Goal: Information Seeking & Learning: Find specific fact

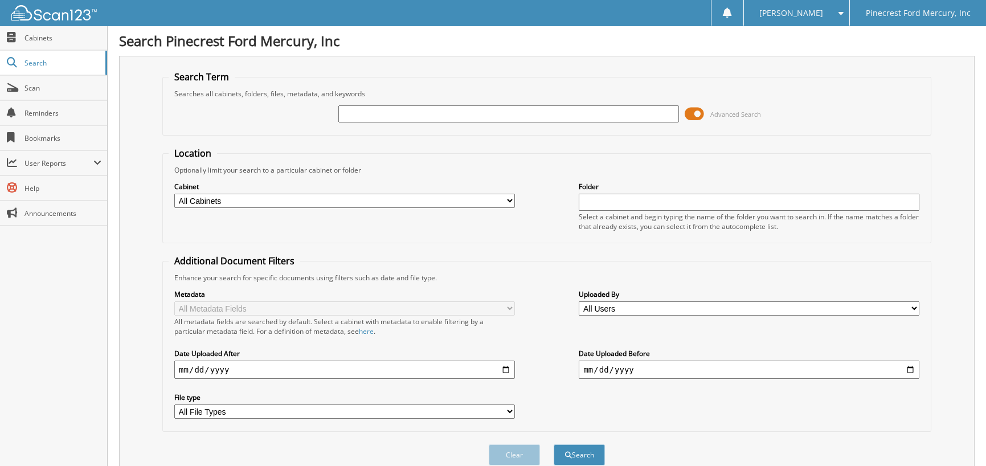
click at [404, 103] on div "Advanced Search" at bounding box center [547, 114] width 756 height 31
click at [371, 109] on input "text" at bounding box center [508, 113] width 341 height 17
type input "49664"
click at [554, 444] on button "Search" at bounding box center [579, 454] width 51 height 21
drag, startPoint x: 376, startPoint y: 119, endPoint x: 277, endPoint y: 122, distance: 98.6
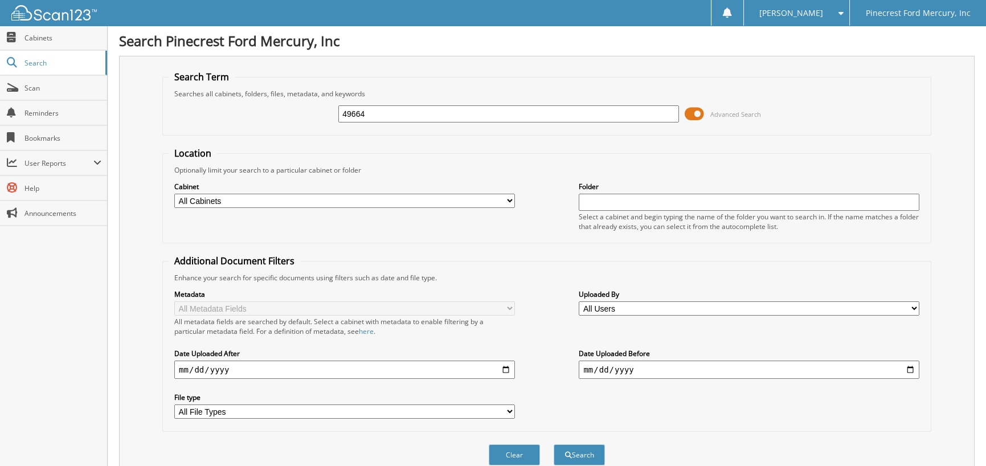
click at [280, 124] on div "49664 Advanced Search" at bounding box center [547, 114] width 756 height 31
type input "51201"
click at [554, 444] on button "Search" at bounding box center [579, 454] width 51 height 21
drag, startPoint x: 391, startPoint y: 114, endPoint x: 69, endPoint y: 122, distance: 321.8
click at [216, 124] on div "51201 Advanced Search" at bounding box center [547, 114] width 756 height 31
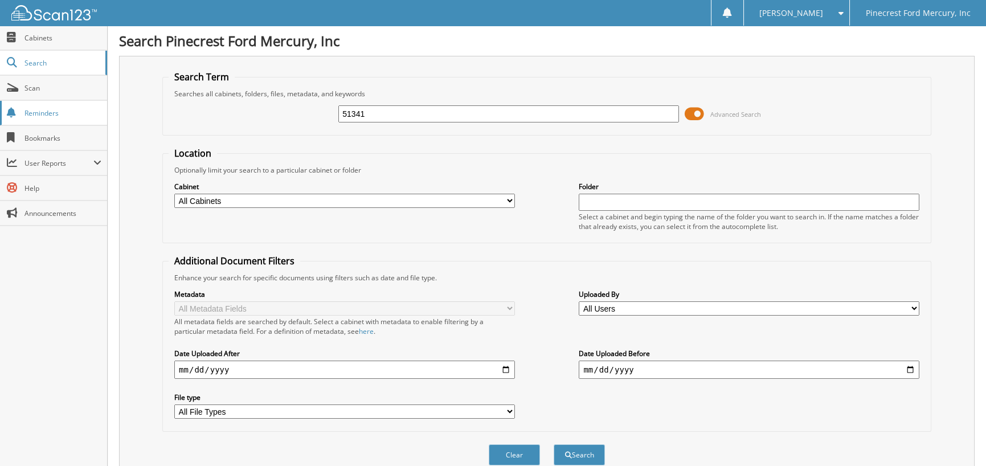
type input "51341"
click at [554, 444] on button "Search" at bounding box center [579, 454] width 51 height 21
drag, startPoint x: 372, startPoint y: 109, endPoint x: 276, endPoint y: 127, distance: 97.9
click at [276, 127] on div "51341 Advanced Search" at bounding box center [547, 114] width 756 height 31
type input "51358"
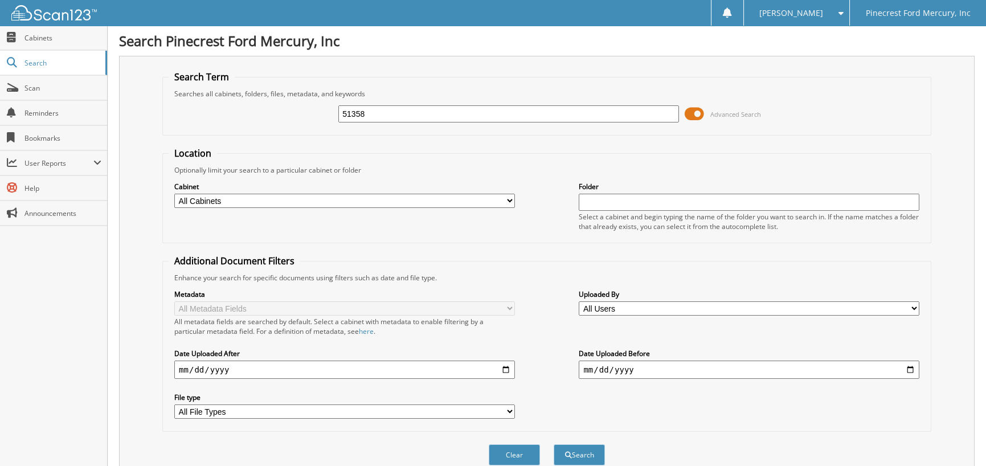
click at [554, 444] on button "Search" at bounding box center [579, 454] width 51 height 21
click at [370, 108] on input "51358" at bounding box center [508, 113] width 341 height 17
type input "513564"
click at [554, 444] on button "Search" at bounding box center [579, 454] width 51 height 21
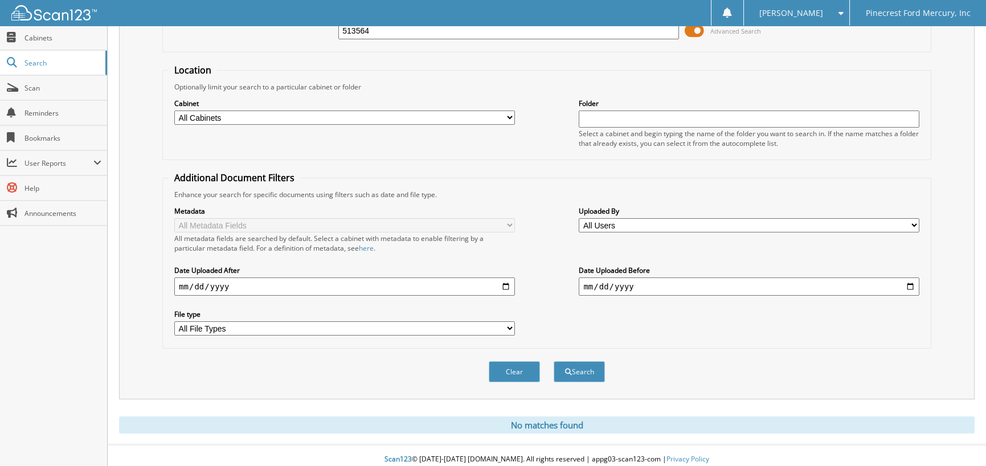
scroll to position [84, 0]
click at [393, 33] on input "513564" at bounding box center [508, 29] width 341 height 17
type input "51364"
click at [554, 360] on button "Search" at bounding box center [579, 370] width 51 height 21
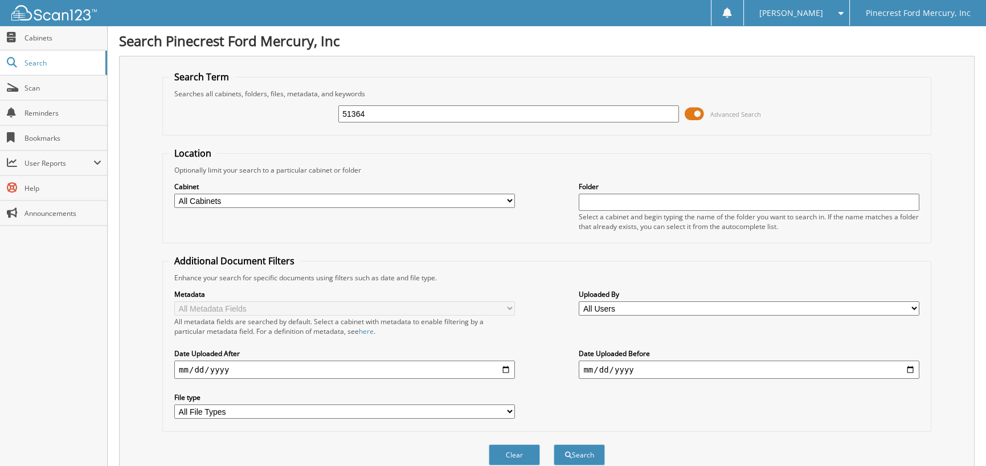
click at [377, 112] on input "51364" at bounding box center [508, 113] width 341 height 17
type input "51368"
click at [554, 444] on button "Search" at bounding box center [579, 454] width 51 height 21
click at [386, 117] on input "51368" at bounding box center [508, 113] width 341 height 17
type input "51369"
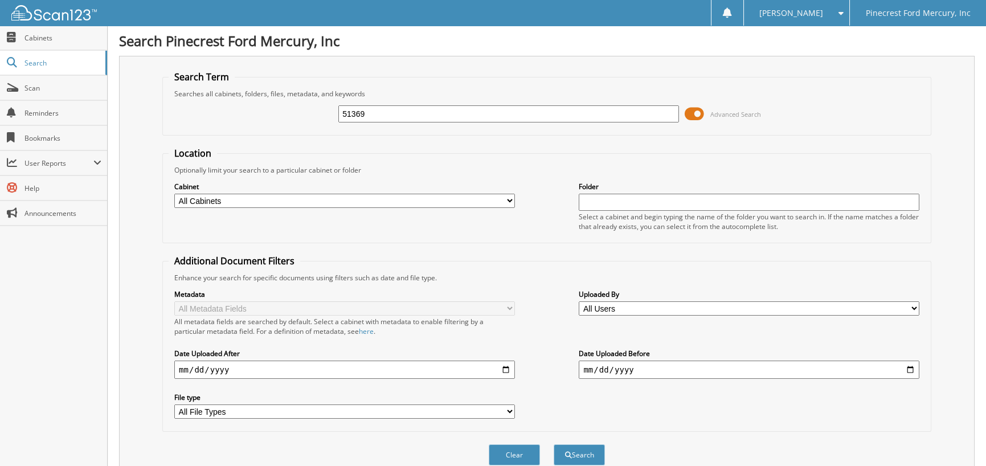
click at [554, 444] on button "Search" at bounding box center [579, 454] width 51 height 21
click at [383, 112] on input "51369" at bounding box center [508, 113] width 341 height 17
type input "51370"
click at [554, 444] on button "Search" at bounding box center [579, 454] width 51 height 21
drag, startPoint x: 365, startPoint y: 111, endPoint x: 159, endPoint y: 136, distance: 207.0
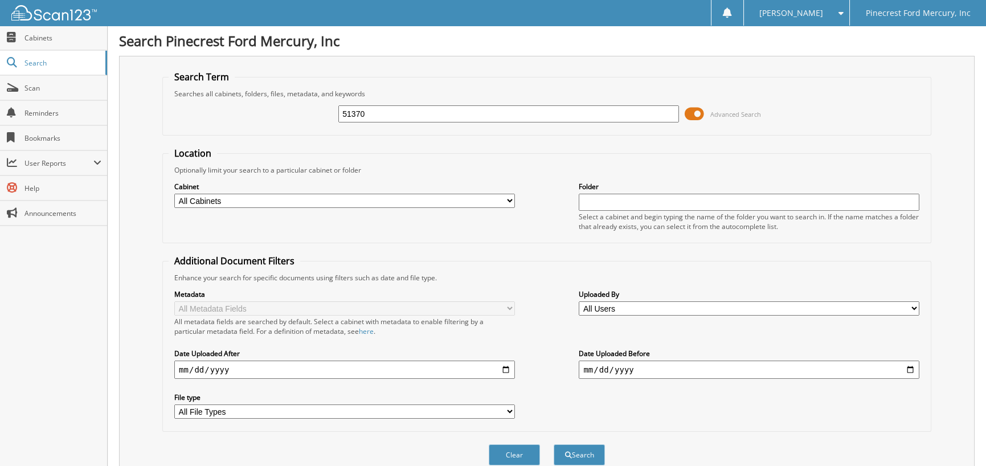
click at [189, 133] on fieldset "Search Term Searches all cabinets, folders, files, metadata, and keywords 51370…" at bounding box center [546, 103] width 769 height 65
type input "83609"
click at [554, 444] on button "Search" at bounding box center [579, 454] width 51 height 21
drag, startPoint x: 367, startPoint y: 114, endPoint x: 286, endPoint y: 118, distance: 80.4
click at [290, 118] on div "83609 Advanced Search" at bounding box center [547, 114] width 756 height 31
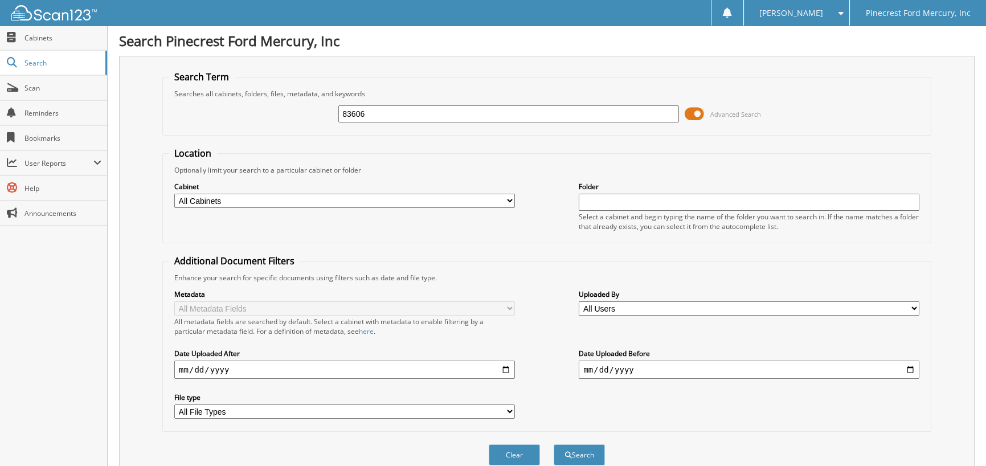
type input "83606"
click at [554, 444] on button "Search" at bounding box center [579, 454] width 51 height 21
drag, startPoint x: 366, startPoint y: 111, endPoint x: 274, endPoint y: 126, distance: 93.5
click at [274, 126] on div "83606 Advanced Search" at bounding box center [547, 114] width 756 height 31
type input "8369"
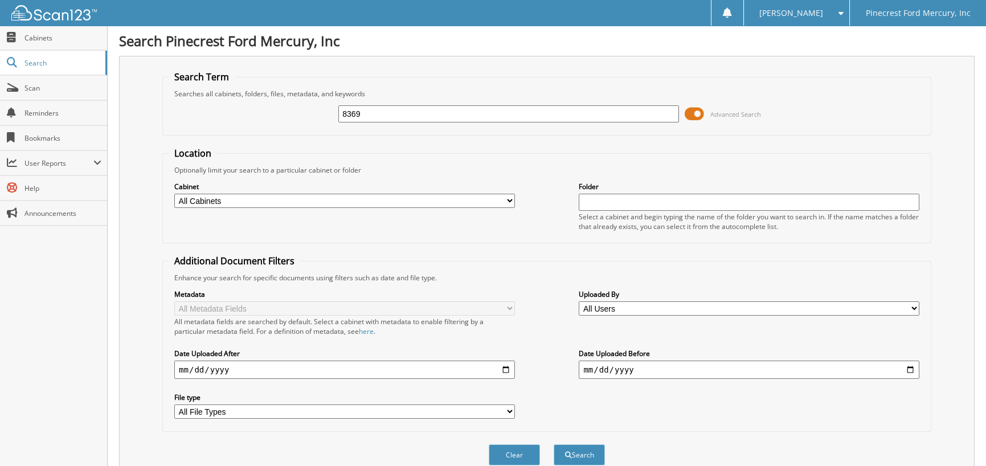
click at [554, 444] on button "Search" at bounding box center [579, 454] width 51 height 21
drag, startPoint x: 375, startPoint y: 112, endPoint x: 257, endPoint y: 118, distance: 118.1
click at [257, 118] on div "8369 Advanced Search" at bounding box center [547, 114] width 756 height 31
type input "83609"
click at [554, 444] on button "Search" at bounding box center [579, 454] width 51 height 21
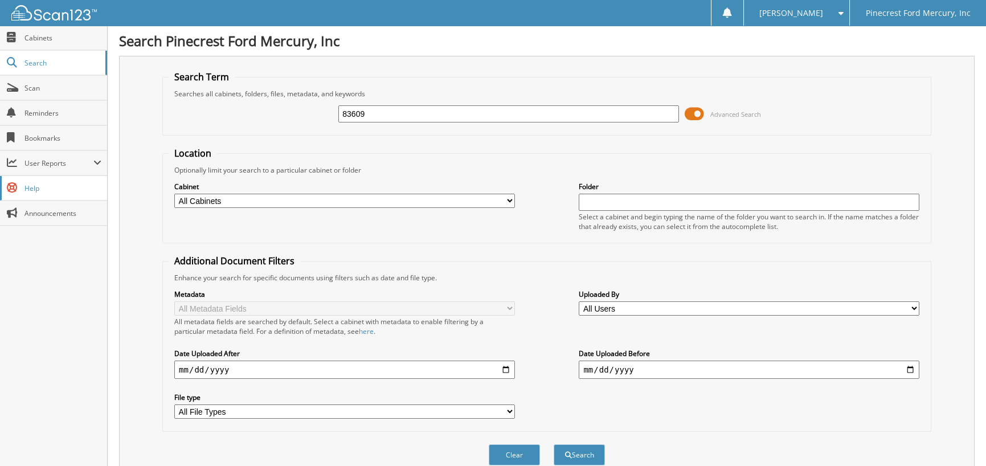
click at [90, 181] on link "Help" at bounding box center [53, 188] width 107 height 24
drag, startPoint x: 361, startPoint y: 113, endPoint x: 219, endPoint y: 116, distance: 142.4
click at [220, 116] on div "83609 Advanced Search" at bounding box center [547, 114] width 756 height 31
type input "83608"
click at [554, 444] on button "Search" at bounding box center [579, 454] width 51 height 21
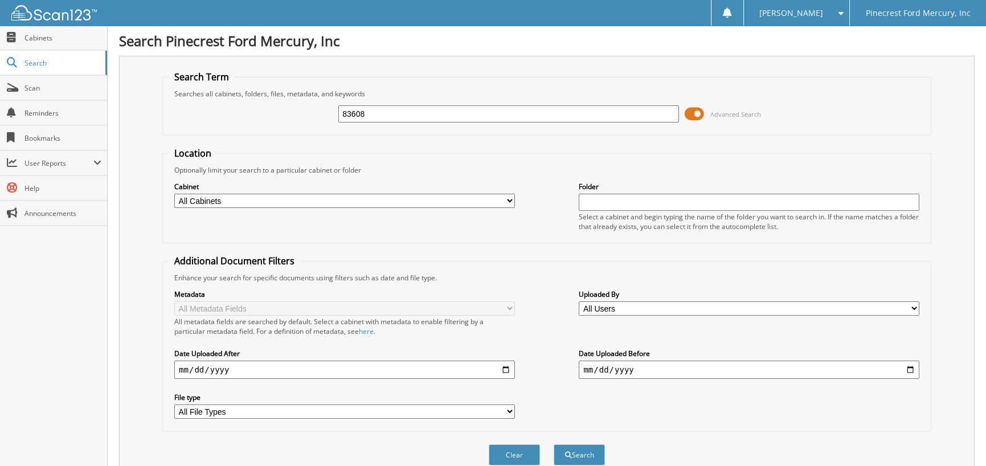
drag, startPoint x: 366, startPoint y: 110, endPoint x: 206, endPoint y: 122, distance: 160.5
click at [212, 121] on div "83608 Advanced Search" at bounding box center [547, 114] width 756 height 31
type input "SFB40192"
click at [554, 444] on button "Search" at bounding box center [579, 454] width 51 height 21
drag, startPoint x: 288, startPoint y: 121, endPoint x: 52, endPoint y: 122, distance: 235.2
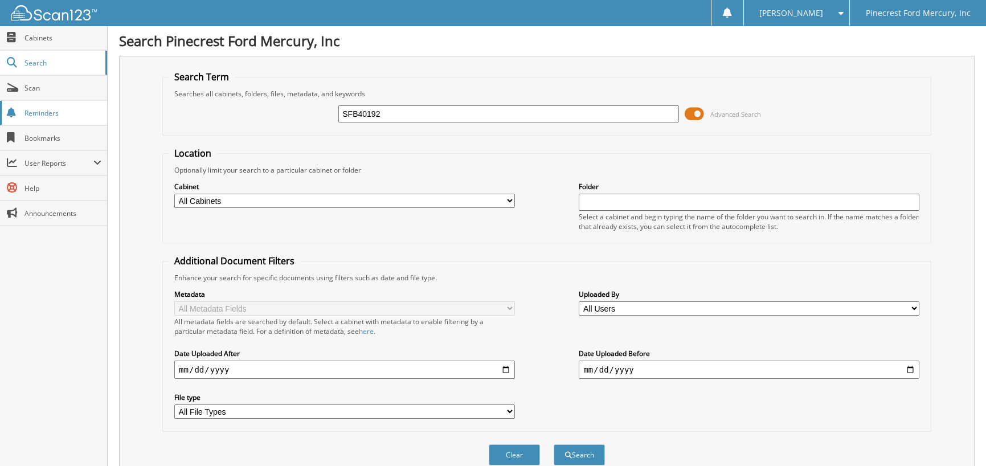
click at [54, 122] on body "Verna M. Settings Logout Pinecrest Ford Mercury, Inc Close Cabinets Search Scan…" at bounding box center [493, 411] width 986 height 823
type input "SKF50249"
click at [554, 444] on button "Search" at bounding box center [579, 454] width 51 height 21
drag, startPoint x: 390, startPoint y: 109, endPoint x: 243, endPoint y: 119, distance: 146.7
click at [243, 119] on div "SKF50249 Advanced Search" at bounding box center [547, 114] width 756 height 31
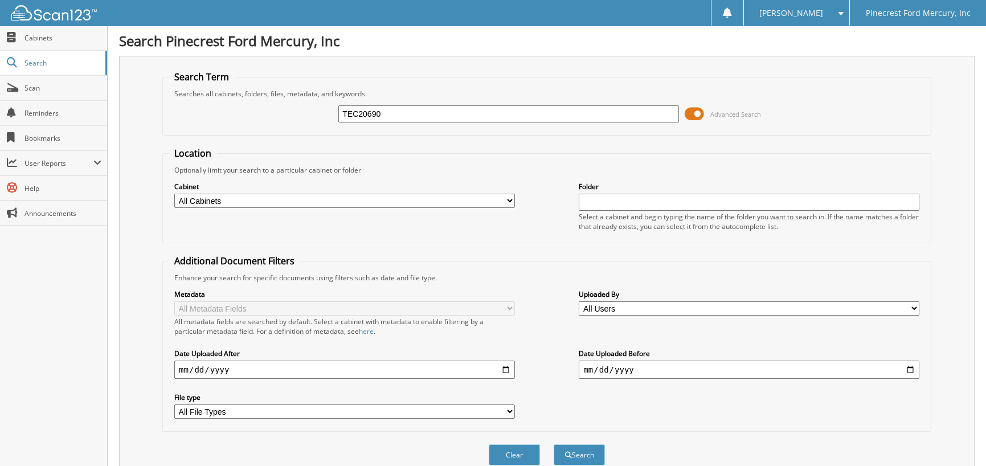
type input "TEC20690"
click at [554, 444] on button "Search" at bounding box center [579, 454] width 51 height 21
drag, startPoint x: 381, startPoint y: 114, endPoint x: 248, endPoint y: 113, distance: 133.3
click at [249, 114] on div "TEC20690 Advanced Search" at bounding box center [547, 114] width 756 height 31
type input "TEC20698"
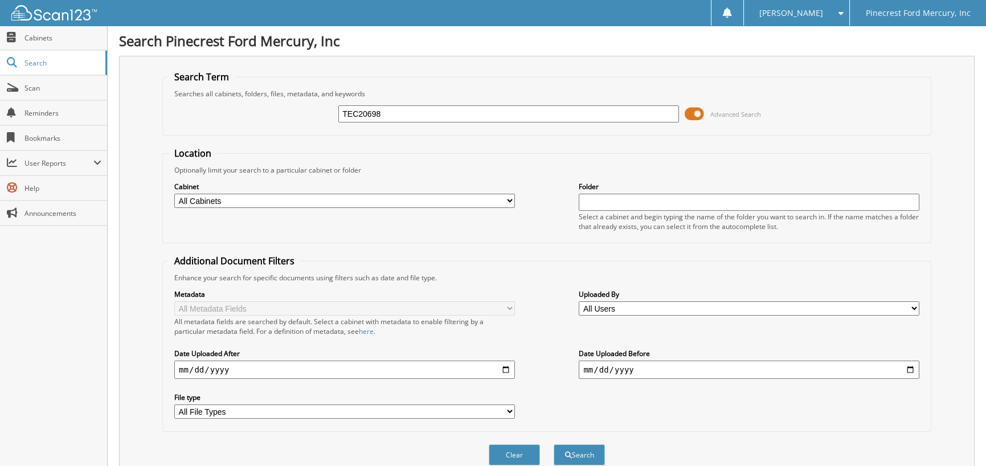
click at [554, 444] on button "Search" at bounding box center [579, 454] width 51 height 21
drag, startPoint x: 399, startPoint y: 109, endPoint x: 319, endPoint y: 121, distance: 80.5
click at [319, 121] on div "TEC20698 Advanced Search" at bounding box center [547, 114] width 756 height 31
type input "SUB40803"
click at [554, 444] on button "Search" at bounding box center [579, 454] width 51 height 21
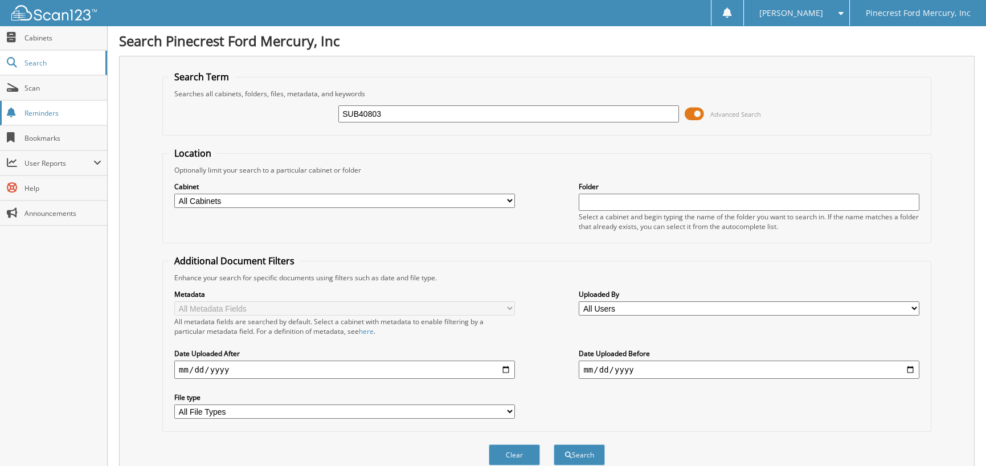
drag, startPoint x: 390, startPoint y: 113, endPoint x: 18, endPoint y: 114, distance: 372.4
click at [19, 115] on body "Verna M. Settings Logout Pinecrest Ford Mercury, Inc Close Cabinets Search Scan…" at bounding box center [493, 411] width 986 height 823
type input "SLA41295"
click at [554, 444] on button "Search" at bounding box center [579, 454] width 51 height 21
drag, startPoint x: 387, startPoint y: 113, endPoint x: 231, endPoint y: 129, distance: 156.9
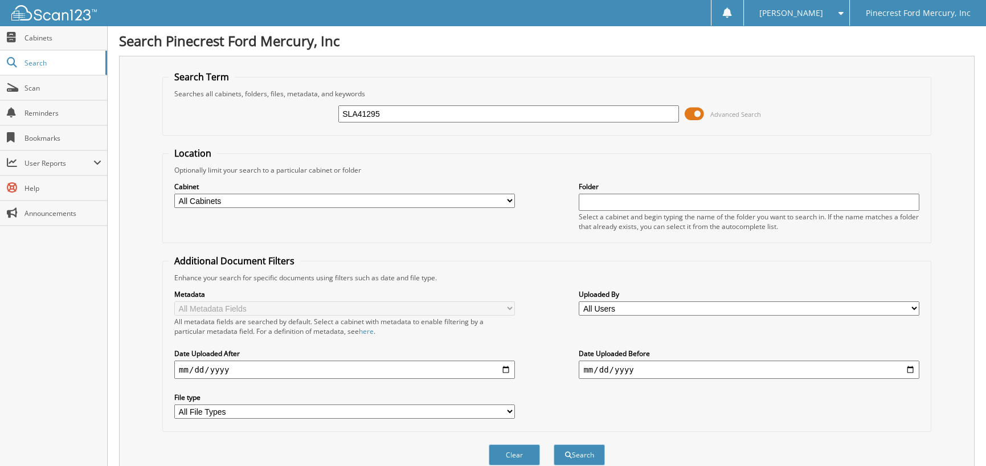
click at [231, 129] on fieldset "Search Term Searches all cabinets, folders, files, metadata, and keywords SLA41…" at bounding box center [546, 103] width 769 height 65
type input "TEC91366"
click at [554, 444] on button "Search" at bounding box center [579, 454] width 51 height 21
drag, startPoint x: 387, startPoint y: 109, endPoint x: 141, endPoint y: 110, distance: 246.0
click at [141, 110] on div "Search Term Searches all cabinets, folders, files, metadata, and keywords TEC91…" at bounding box center [546, 269] width 855 height 427
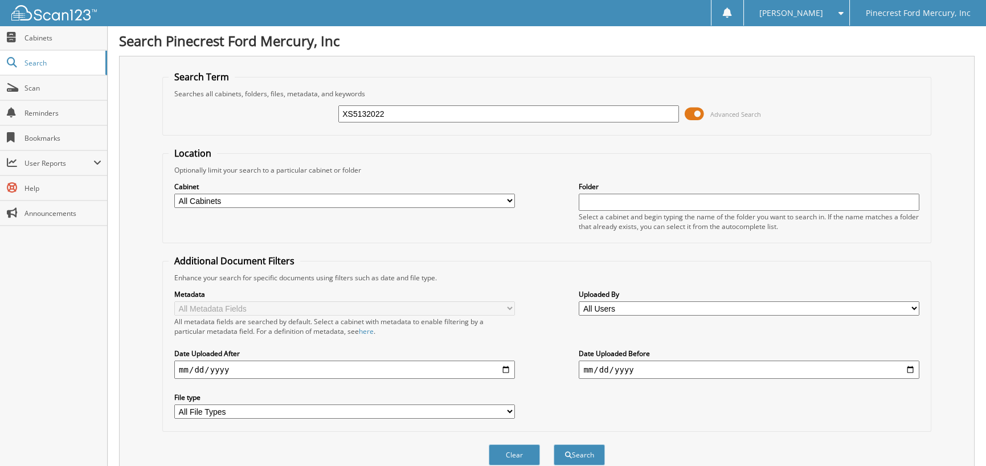
type input "XS5132022"
click at [554, 444] on button "Search" at bounding box center [579, 454] width 51 height 21
drag, startPoint x: 392, startPoint y: 111, endPoint x: 131, endPoint y: 137, distance: 262.1
click at [134, 136] on div "Search Term Searches all cabinets, folders, files, metadata, and keywords XS513…" at bounding box center [546, 269] width 855 height 427
type input "TEC82136"
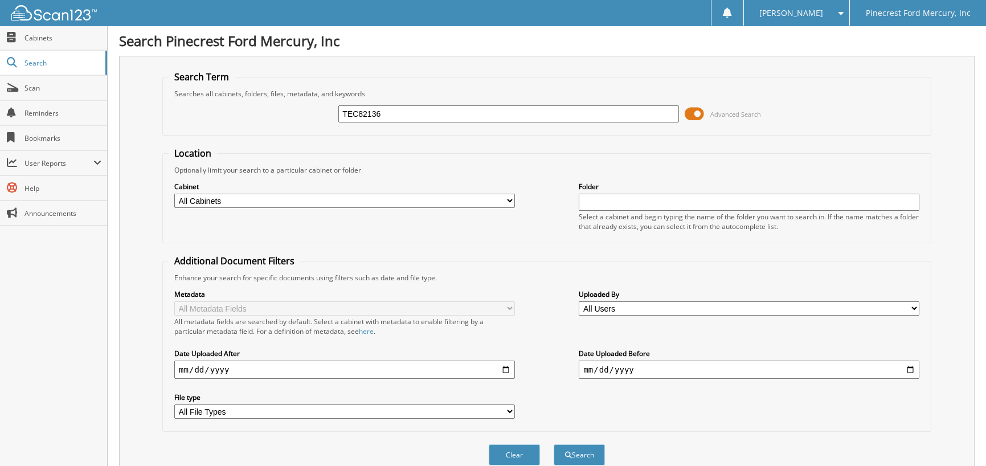
click at [554, 444] on button "Search" at bounding box center [579, 454] width 51 height 21
click at [397, 116] on input "TEC82136" at bounding box center [508, 113] width 341 height 17
type input "TEC22304"
click at [554, 444] on button "Search" at bounding box center [579, 454] width 51 height 21
click at [387, 112] on input "TEC22304" at bounding box center [508, 113] width 341 height 17
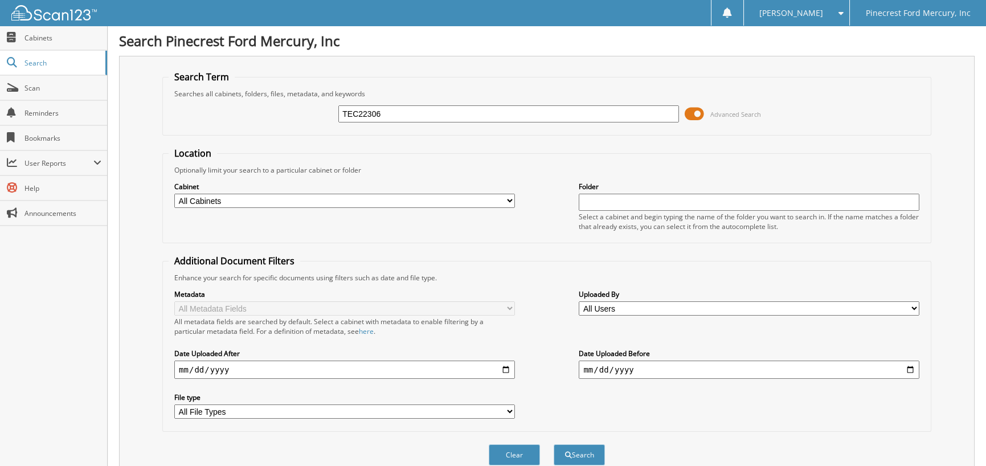
type input "TEC22306"
click at [554, 444] on button "Search" at bounding box center [579, 454] width 51 height 21
click at [402, 105] on input "TEC22306" at bounding box center [508, 113] width 341 height 17
type input "TEC22427"
click at [554, 444] on button "Search" at bounding box center [579, 454] width 51 height 21
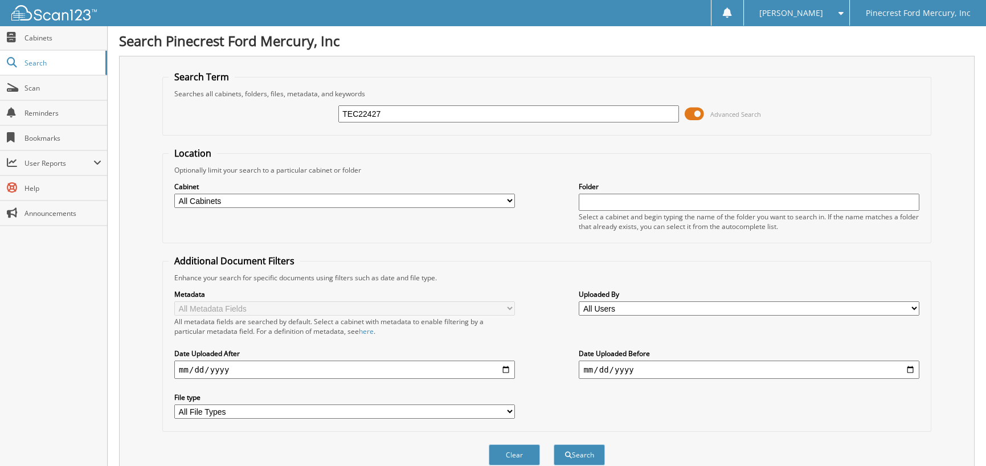
click at [390, 109] on input "TEC22427" at bounding box center [508, 113] width 341 height 17
type input "TEC22428"
click at [554, 444] on button "Search" at bounding box center [579, 454] width 51 height 21
click at [392, 116] on input "TEC22428" at bounding box center [508, 113] width 341 height 17
type input "TEC53111"
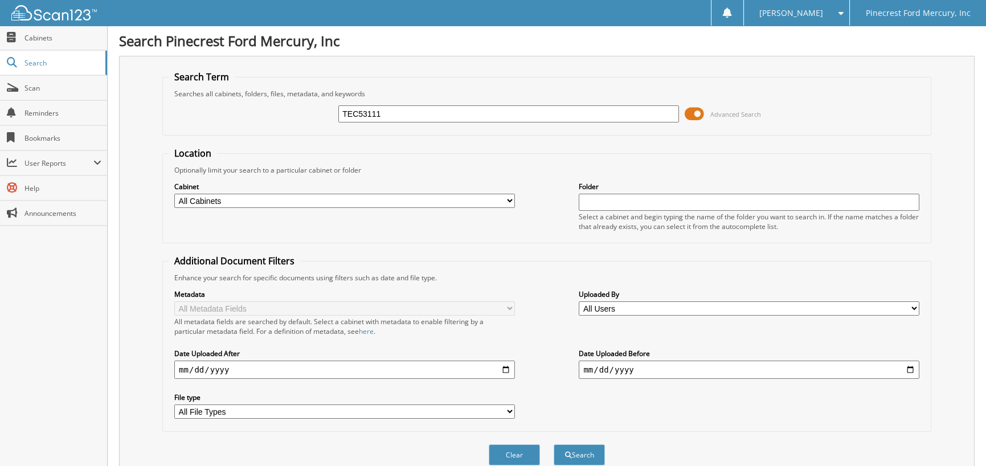
click at [554, 444] on button "Search" at bounding box center [579, 454] width 51 height 21
drag, startPoint x: 392, startPoint y: 117, endPoint x: 385, endPoint y: 113, distance: 8.2
click at [391, 116] on input "TEC53111" at bounding box center [508, 113] width 341 height 17
type input "TEC63163"
click at [554, 444] on button "Search" at bounding box center [579, 454] width 51 height 21
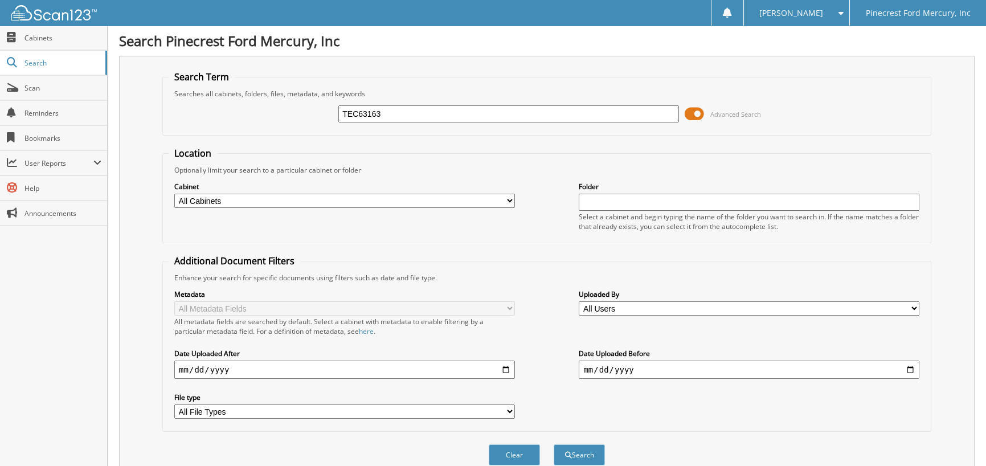
click at [399, 114] on input "TEC63163" at bounding box center [508, 113] width 341 height 17
type input "TEC53281"
click at [554, 444] on button "Search" at bounding box center [579, 454] width 51 height 21
click at [399, 112] on input "TEC53281" at bounding box center [508, 113] width 341 height 17
type input "TEC64500"
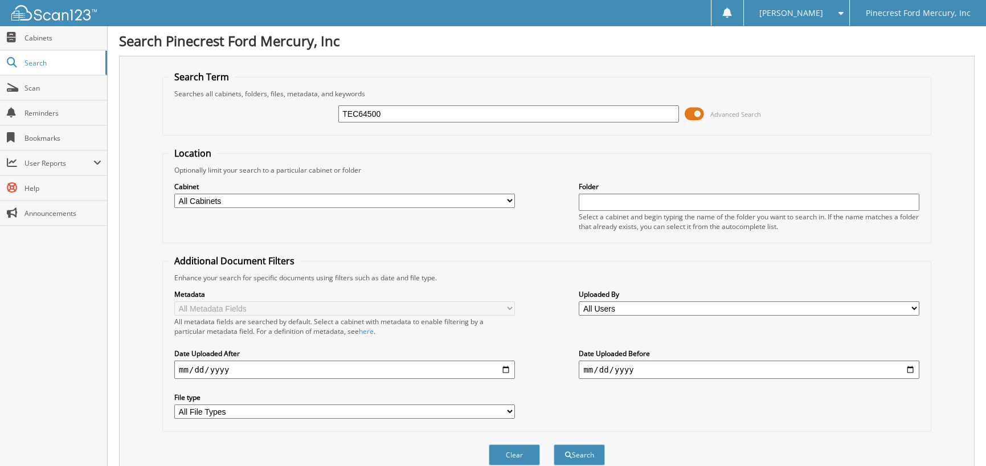
click at [554, 444] on button "Search" at bounding box center [579, 454] width 51 height 21
drag, startPoint x: 400, startPoint y: 114, endPoint x: 302, endPoint y: 128, distance: 98.9
click at [302, 128] on div "TEC64500 Advanced Search" at bounding box center [547, 114] width 756 height 31
type input "S"
type input "SKF44925"
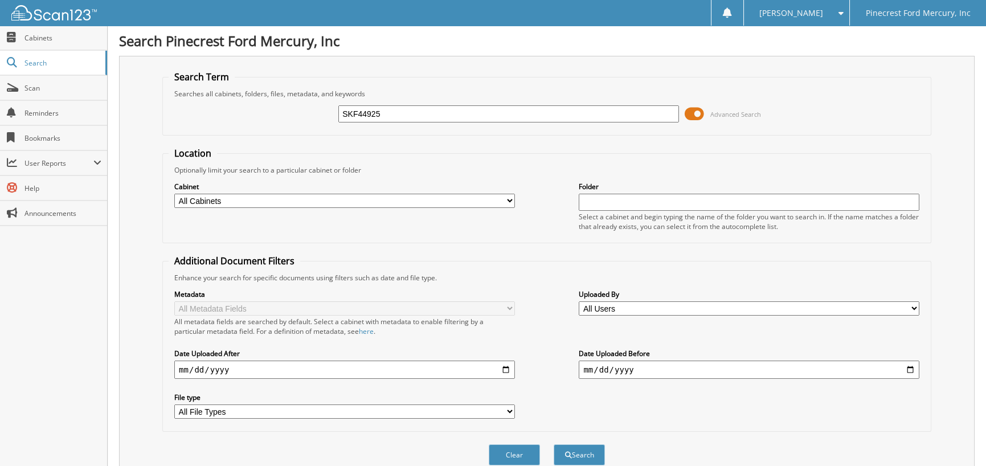
click at [554, 444] on button "Search" at bounding box center [579, 454] width 51 height 21
click at [393, 115] on input "SKF44925" at bounding box center [508, 113] width 341 height 17
type input "SED04981"
click at [554, 444] on button "Search" at bounding box center [579, 454] width 51 height 21
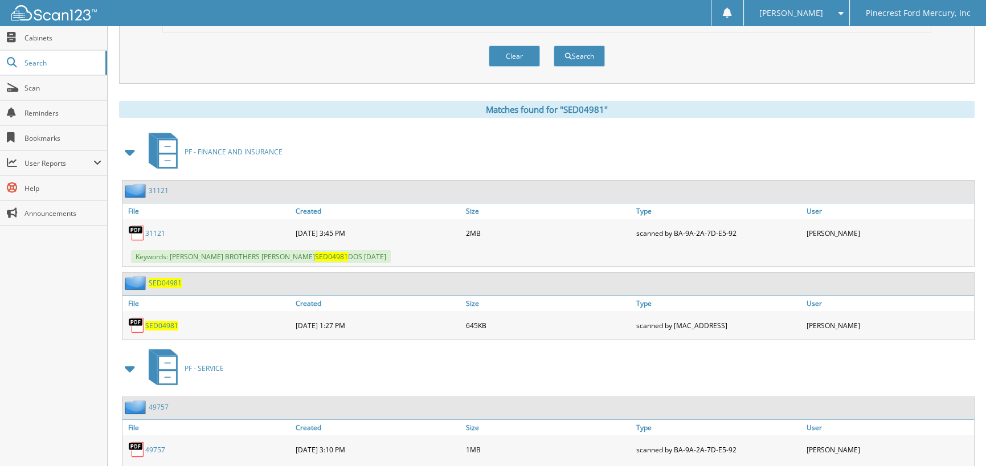
scroll to position [440, 0]
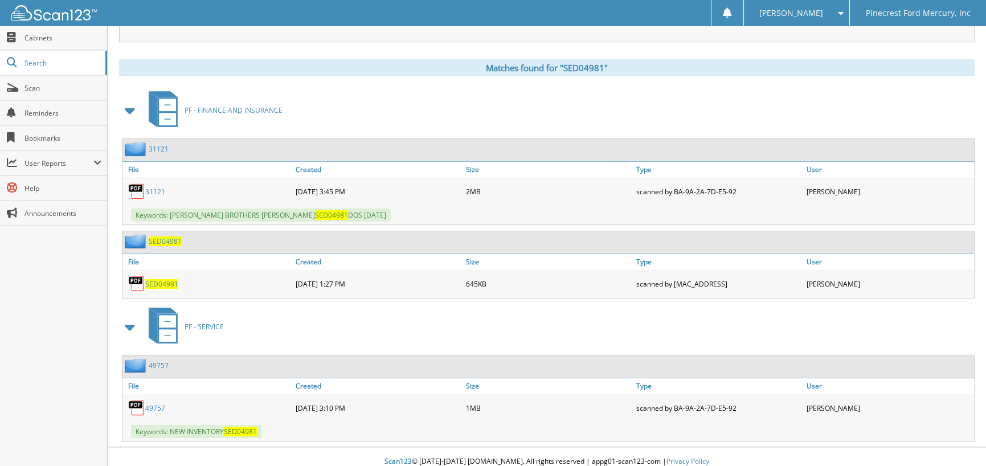
click at [157, 187] on link "31121" at bounding box center [155, 192] width 20 height 10
click at [158, 279] on span "SED04981" at bounding box center [161, 284] width 33 height 10
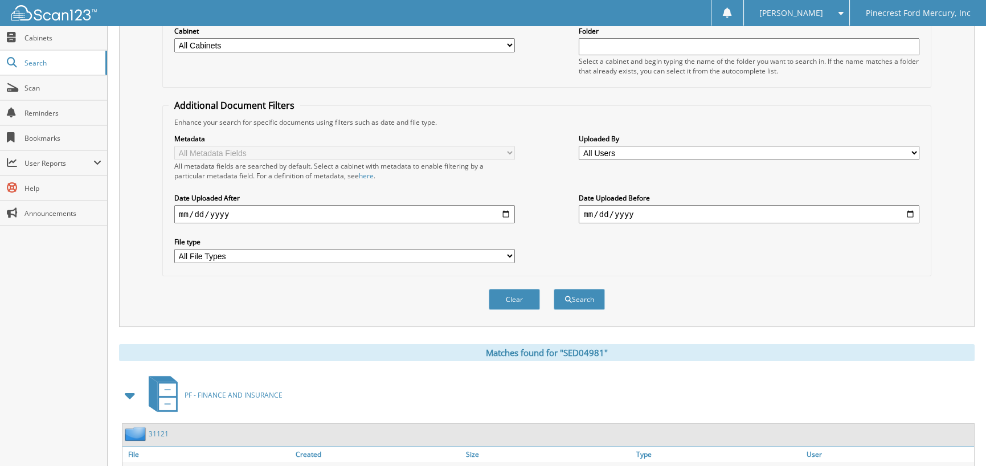
scroll to position [0, 0]
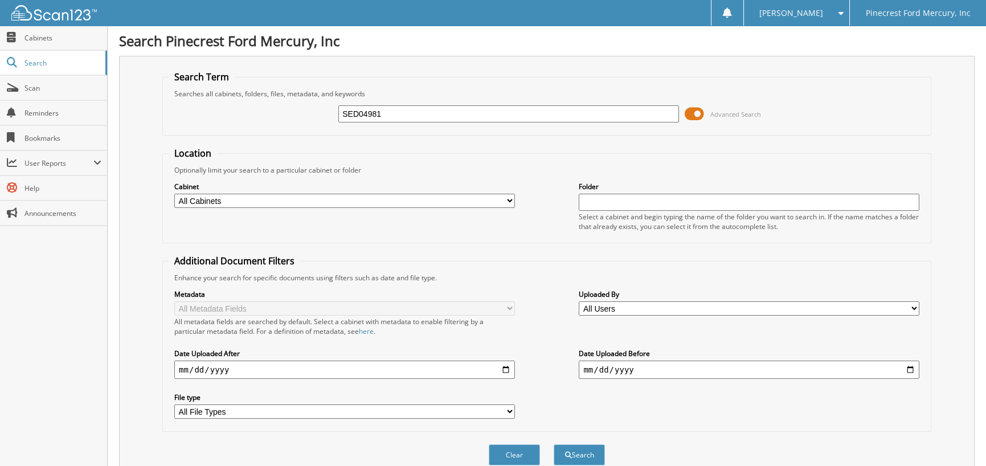
drag, startPoint x: 383, startPoint y: 113, endPoint x: 160, endPoint y: 124, distance: 222.9
click at [160, 124] on div "Search Term Searches all cabinets, folders, files, metadata, and keywords SED04…" at bounding box center [546, 269] width 855 height 427
type input "SKF45017"
click at [554, 444] on button "Search" at bounding box center [579, 454] width 51 height 21
drag, startPoint x: 383, startPoint y: 105, endPoint x: 220, endPoint y: 130, distance: 164.8
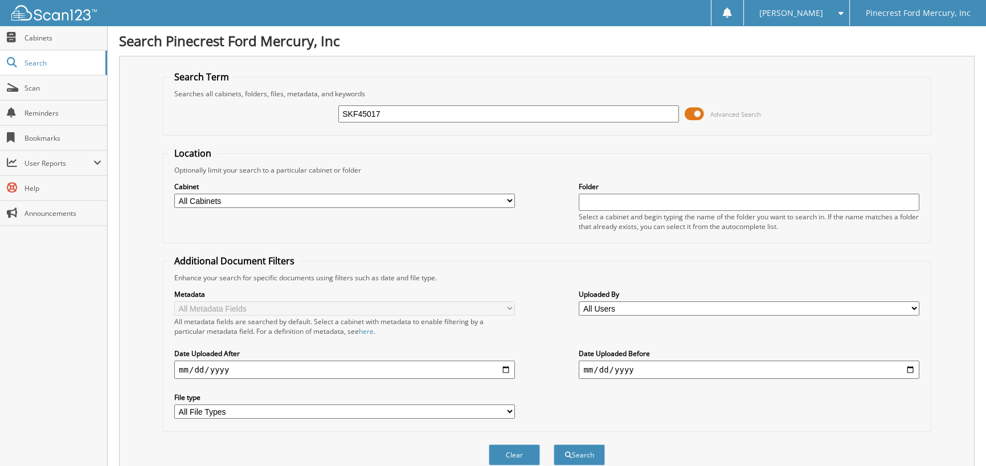
click at [231, 128] on div "SKF45017 Advanced Search" at bounding box center [547, 114] width 756 height 31
type input "SLB05146"
click at [554, 444] on button "Search" at bounding box center [579, 454] width 51 height 21
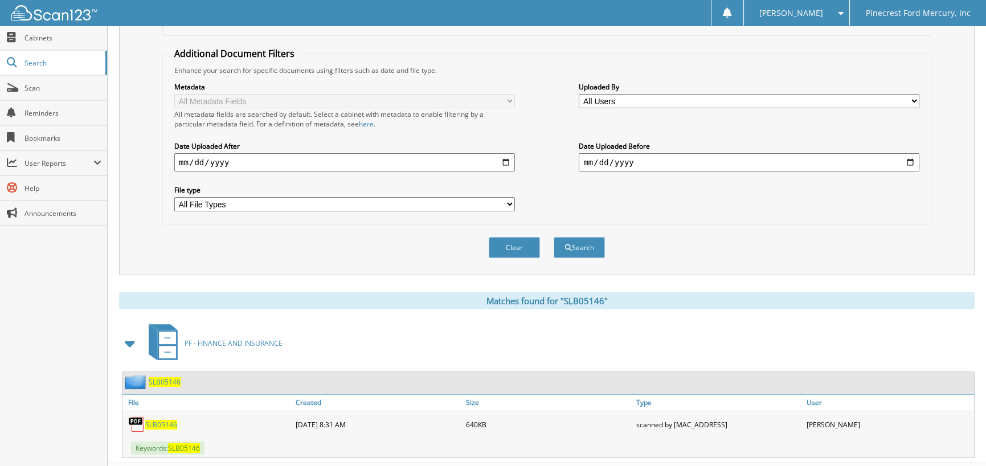
scroll to position [226, 0]
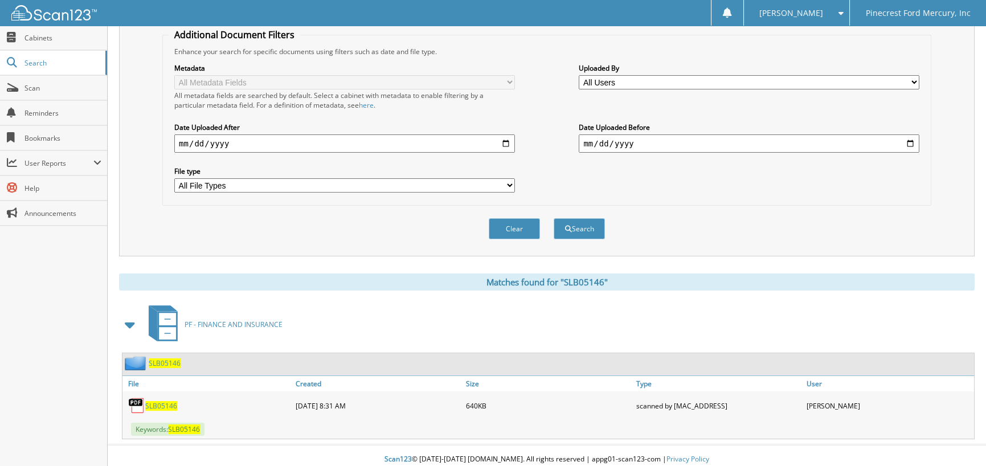
click at [158, 401] on span "SLB05146" at bounding box center [161, 406] width 32 height 10
drag, startPoint x: 158, startPoint y: 398, endPoint x: 153, endPoint y: 393, distance: 6.4
click at [158, 401] on span "SLB05146" at bounding box center [161, 406] width 32 height 10
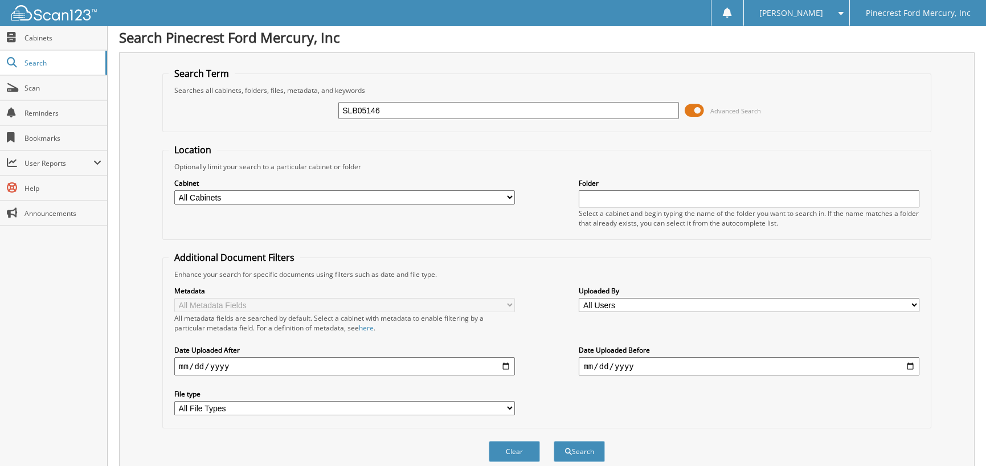
scroll to position [0, 0]
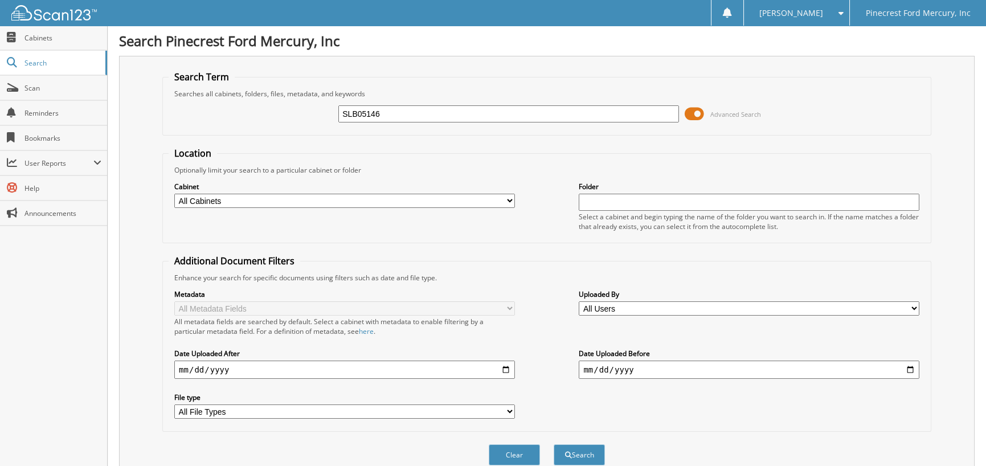
drag, startPoint x: 384, startPoint y: 110, endPoint x: 257, endPoint y: 136, distance: 129.4
click at [257, 136] on form "Search Term Searches all cabinets, folders, files, metadata, and keywords SLB05…" at bounding box center [546, 274] width 769 height 407
type input "TUA05844"
click at [554, 444] on button "Search" at bounding box center [579, 454] width 51 height 21
drag, startPoint x: 382, startPoint y: 116, endPoint x: 181, endPoint y: 133, distance: 201.8
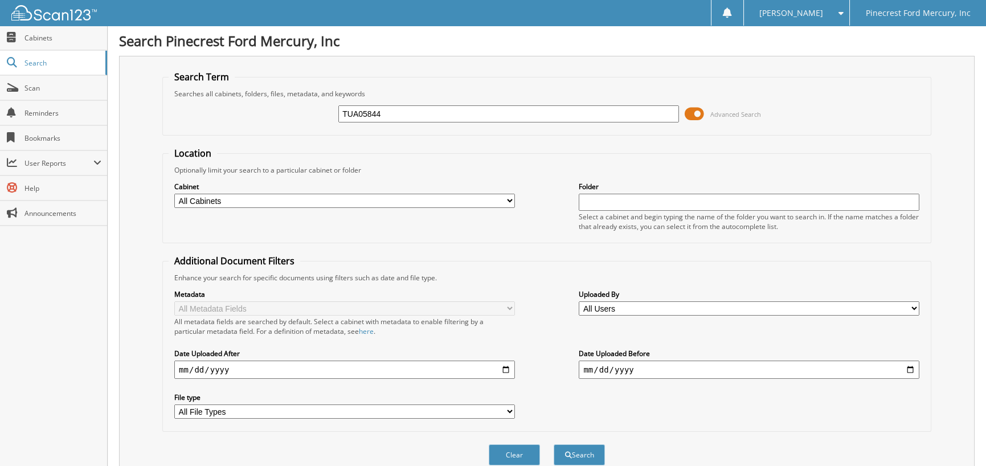
click at [181, 133] on fieldset "Search Term Searches all cabinets, folders, files, metadata, and keywords TUA05…" at bounding box center [546, 103] width 769 height 65
type input "SRF06142"
click at [554, 444] on button "Search" at bounding box center [579, 454] width 51 height 21
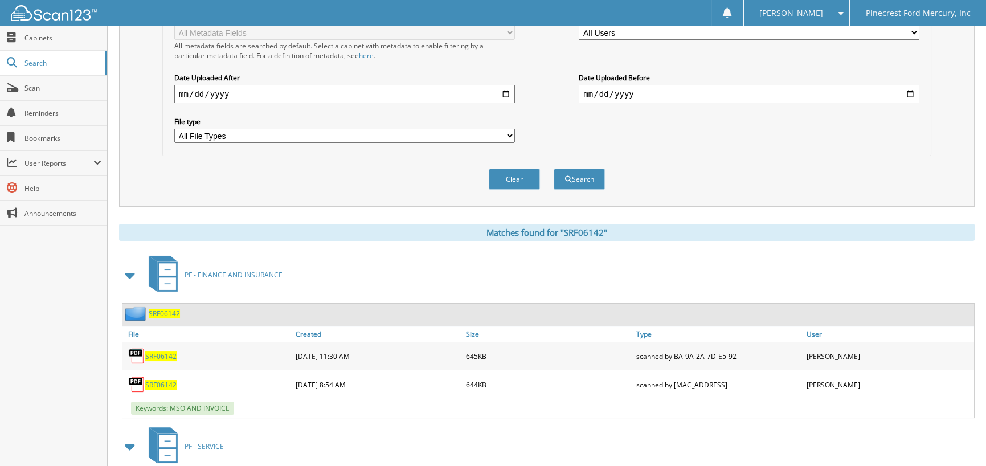
scroll to position [55, 0]
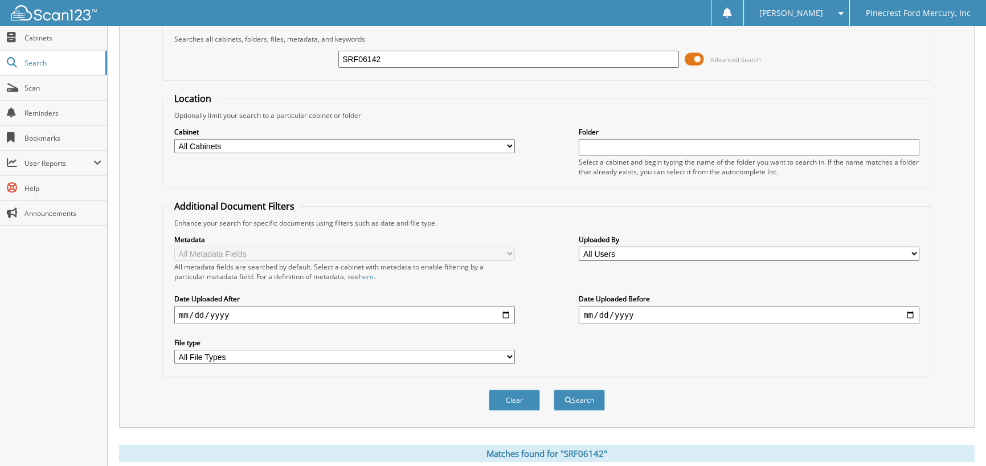
drag, startPoint x: 403, startPoint y: 59, endPoint x: 203, endPoint y: 77, distance: 200.2
click at [203, 77] on fieldset "Search Term Searches all cabinets, folders, files, metadata, and keywords SRF06…" at bounding box center [546, 48] width 769 height 65
type input "SGC36876"
click at [554, 390] on button "Search" at bounding box center [579, 400] width 51 height 21
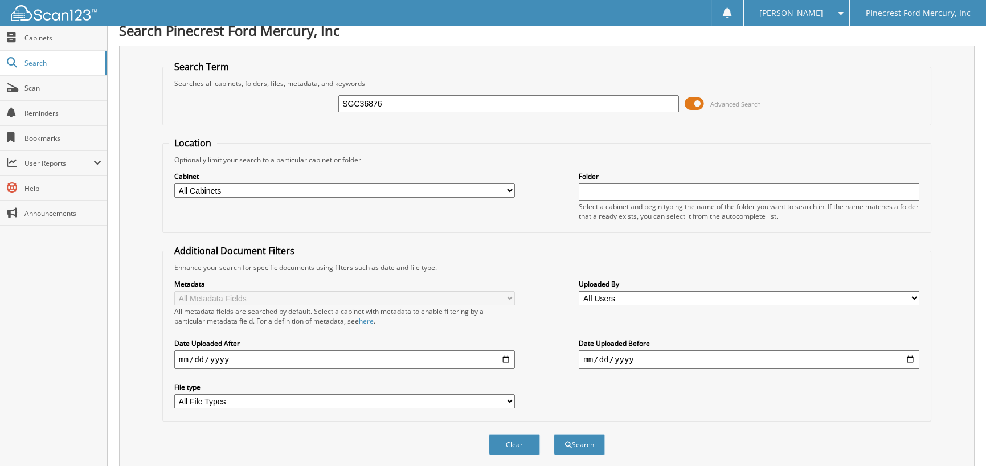
scroll to position [7, 0]
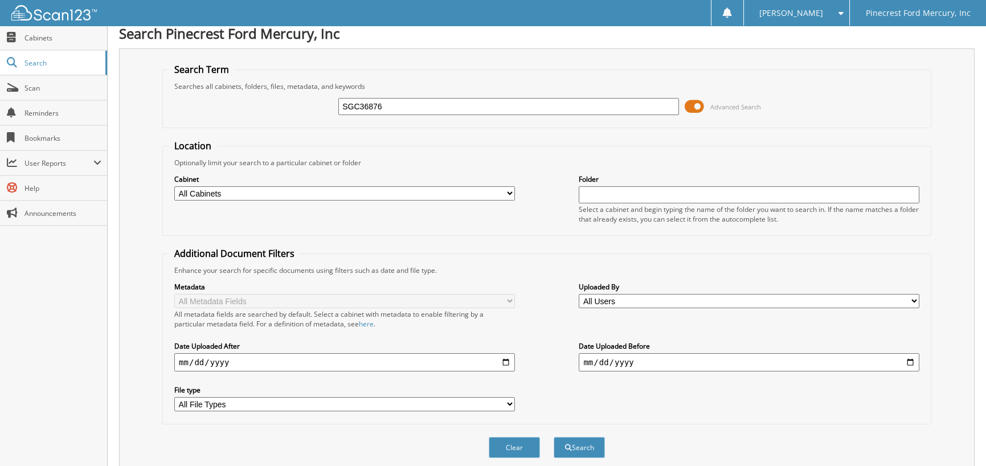
drag, startPoint x: 391, startPoint y: 105, endPoint x: 285, endPoint y: 117, distance: 107.2
click at [285, 117] on div "SGC36876 Advanced Search" at bounding box center [547, 106] width 756 height 31
type input "TEC47503"
click at [554, 437] on button "Search" at bounding box center [579, 447] width 51 height 21
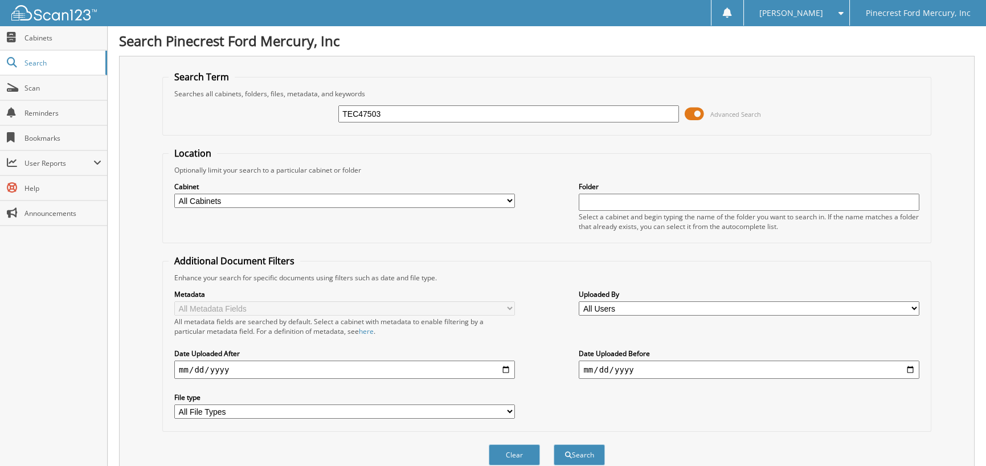
drag, startPoint x: 384, startPoint y: 108, endPoint x: 261, endPoint y: 126, distance: 124.4
click at [261, 126] on div "TEC47503 Advanced Search" at bounding box center [547, 114] width 756 height 31
type input "TEC77806"
click at [554, 444] on button "Search" at bounding box center [579, 454] width 51 height 21
drag, startPoint x: 395, startPoint y: 112, endPoint x: 304, endPoint y: 120, distance: 92.0
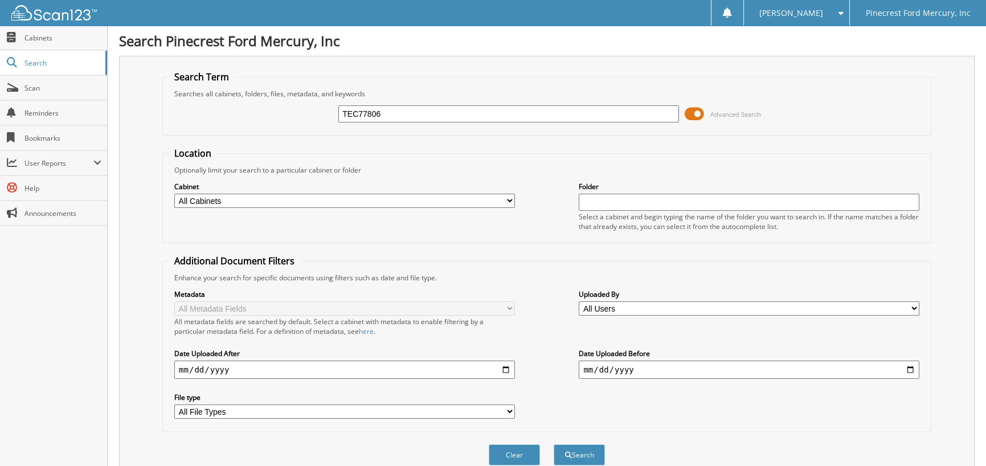
click at [305, 119] on div "TEC77806 Advanced Search" at bounding box center [547, 114] width 756 height 31
type input "SRA78485"
click at [554, 444] on button "Search" at bounding box center [579, 454] width 51 height 21
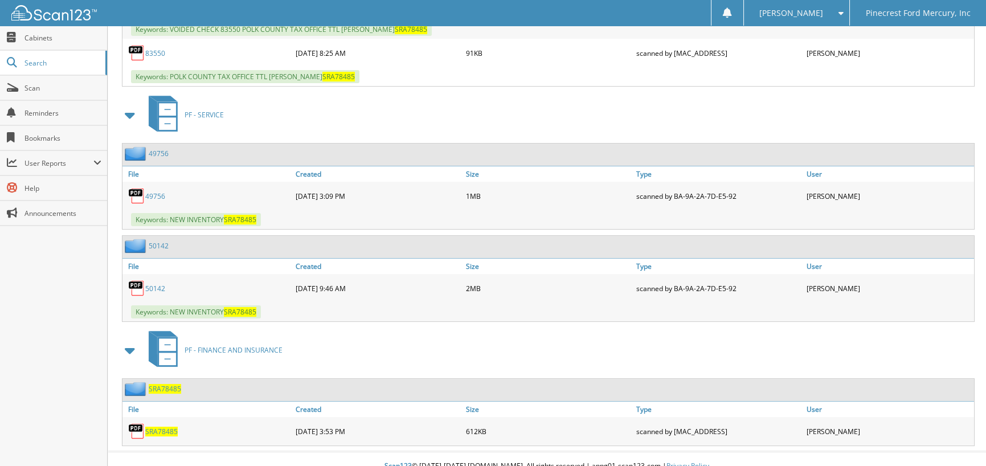
scroll to position [626, 0]
